Goal: Task Accomplishment & Management: Use online tool/utility

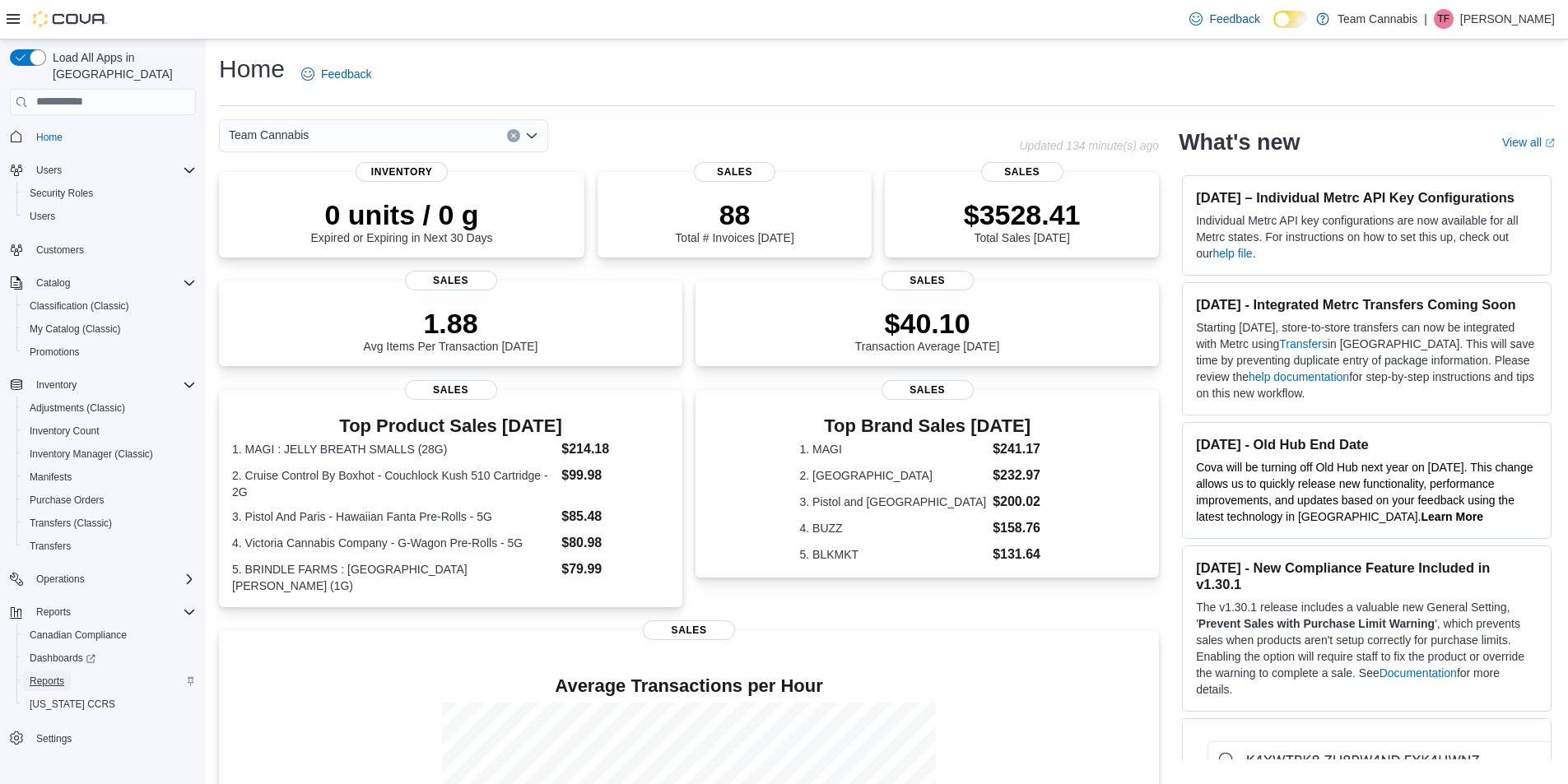
click at [50, 675] on span "Reports" at bounding box center [47, 682] width 35 height 13
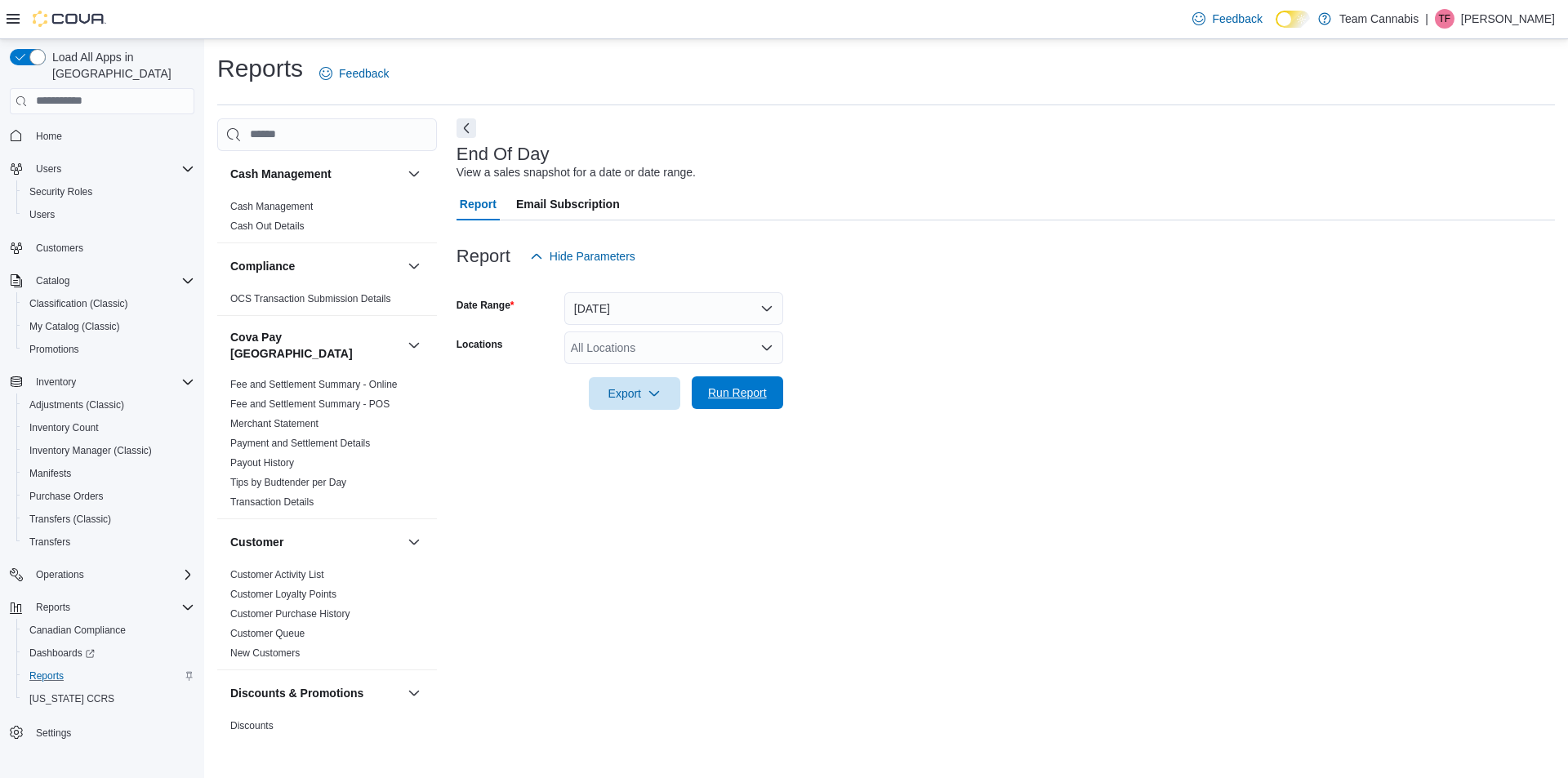
click at [715, 389] on span "Run Report" at bounding box center [737, 393] width 59 height 17
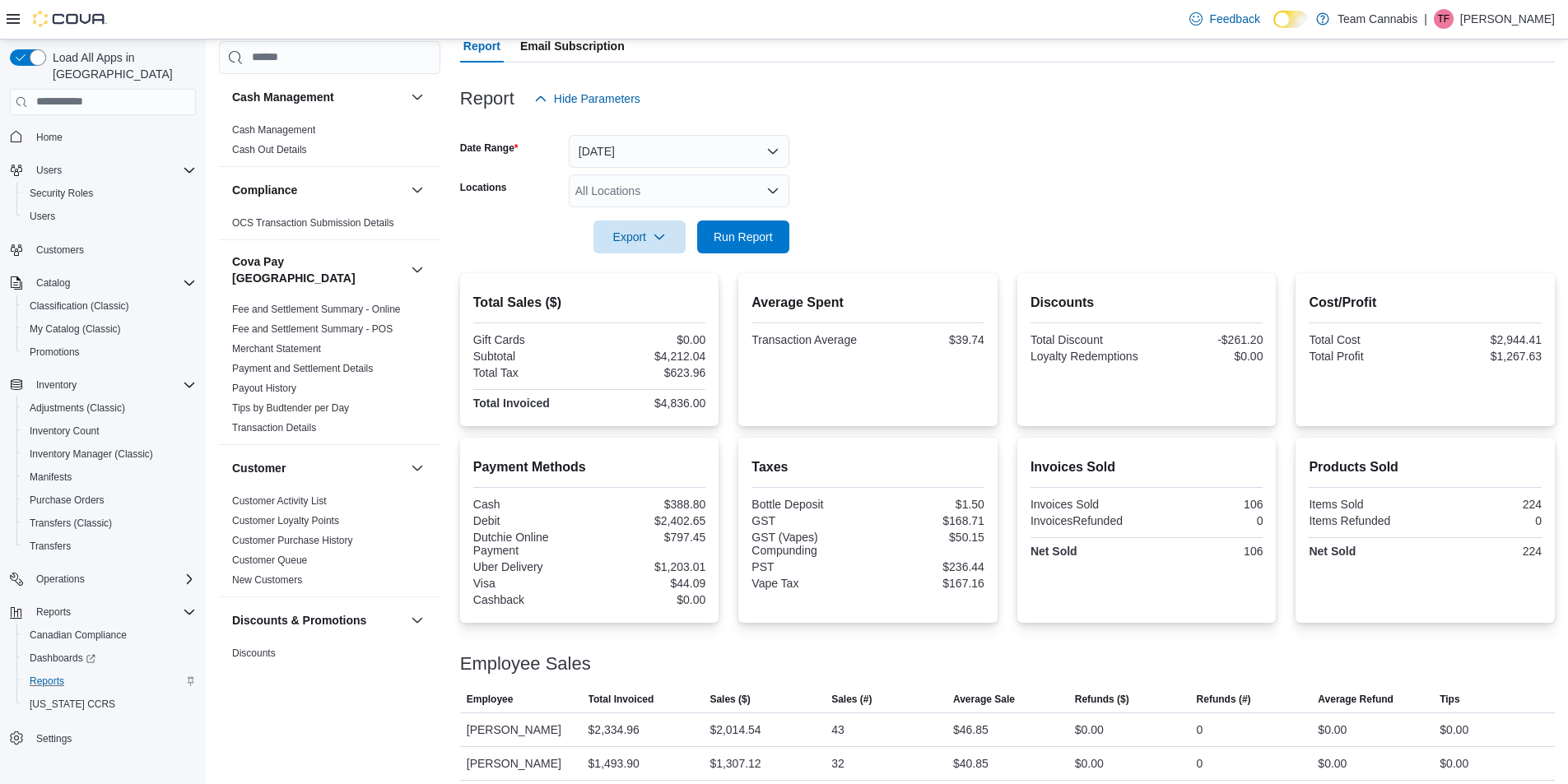
scroll to position [165, 0]
